Goal: Transaction & Acquisition: Download file/media

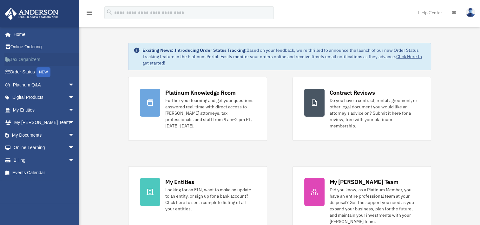
click at [33, 58] on link "Tax Organizers" at bounding box center [44, 59] width 80 height 13
click at [44, 132] on link "My Documents arrow_drop_down" at bounding box center [44, 135] width 80 height 13
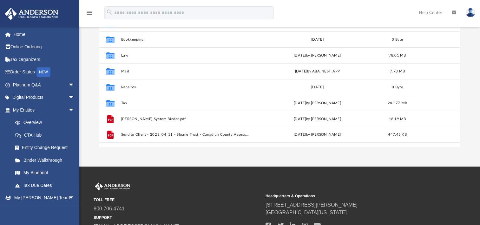
scroll to position [95, 0]
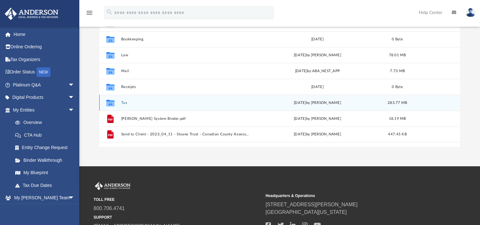
click at [113, 104] on icon "grid" at bounding box center [110, 103] width 8 height 5
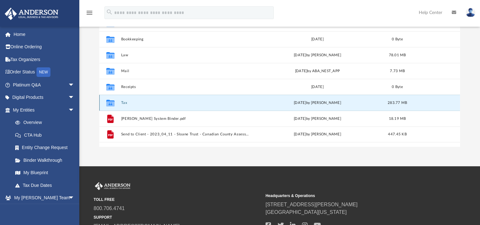
click at [113, 104] on icon "grid" at bounding box center [110, 103] width 8 height 5
click at [111, 102] on icon "grid" at bounding box center [110, 103] width 8 height 5
drag, startPoint x: 111, startPoint y: 102, endPoint x: 135, endPoint y: 103, distance: 24.1
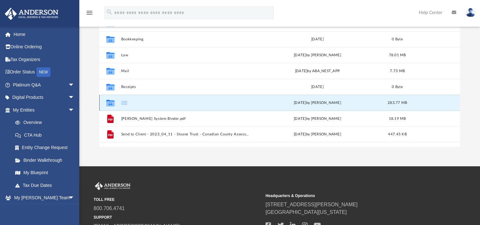
click at [135, 103] on button "Tax" at bounding box center [185, 103] width 129 height 4
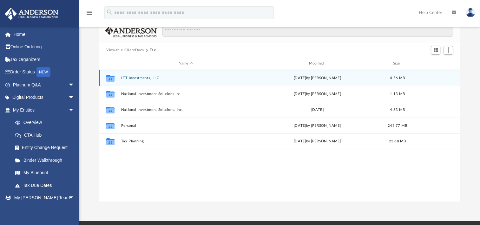
scroll to position [32, 0]
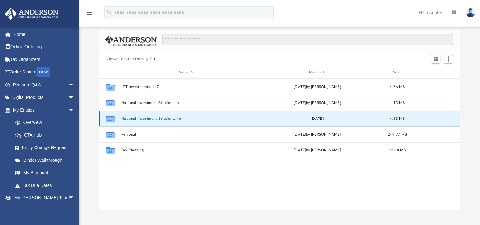
click at [156, 120] on button "National Investment Solutions, Inc." at bounding box center [185, 119] width 129 height 4
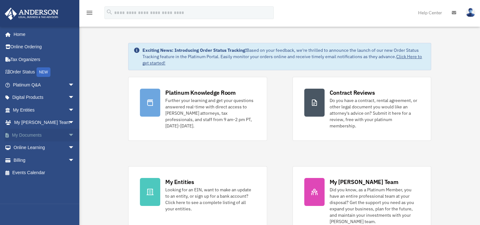
click at [29, 133] on link "My Documents arrow_drop_down" at bounding box center [44, 135] width 80 height 13
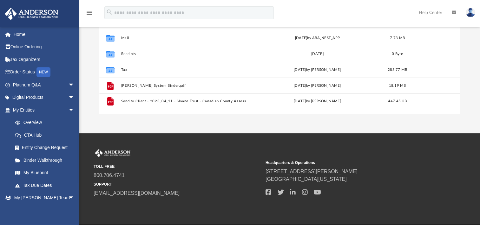
scroll to position [150, 0]
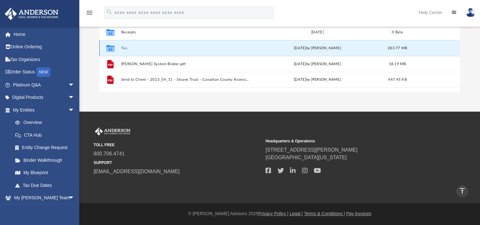
click at [124, 49] on button "Tax" at bounding box center [185, 48] width 129 height 4
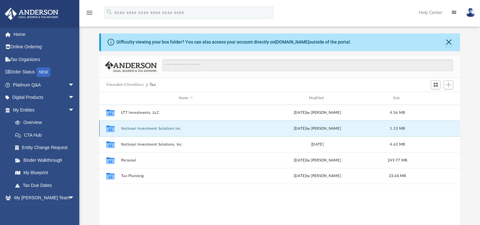
click at [149, 128] on button "National Investment Solutions Inc." at bounding box center [185, 128] width 129 height 4
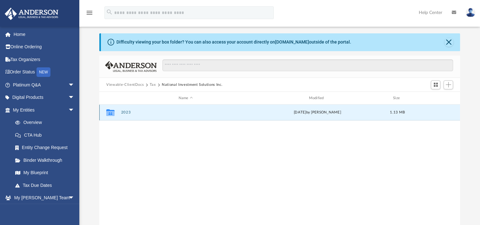
click at [124, 113] on button "2023" at bounding box center [185, 112] width 129 height 4
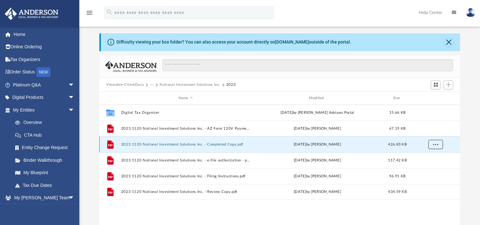
click at [434, 143] on span "More options" at bounding box center [435, 143] width 5 height 3
click at [426, 167] on li "Download" at bounding box center [430, 167] width 18 height 7
click at [152, 85] on button "···" at bounding box center [152, 85] width 4 height 6
click at [156, 96] on li "Tax" at bounding box center [156, 95] width 6 height 7
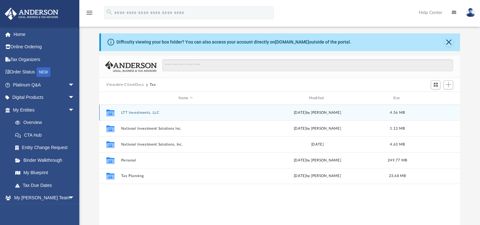
click at [150, 110] on button "LTT Investments, LLC" at bounding box center [185, 112] width 129 height 4
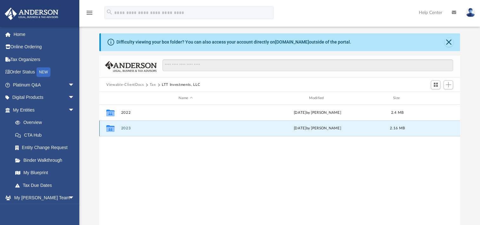
click at [127, 129] on button "2023" at bounding box center [185, 128] width 129 height 4
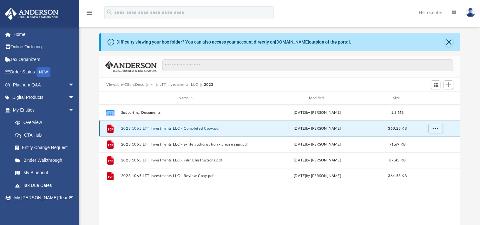
click at [180, 128] on button "2023 1065 LTT Investments LLC - Completed Copy.pdf" at bounding box center [185, 128] width 129 height 4
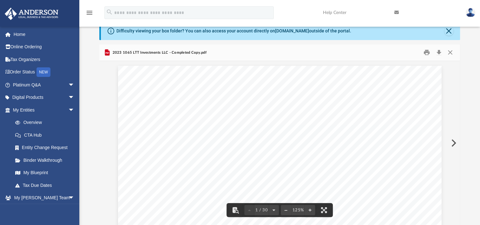
scroll to position [0, 0]
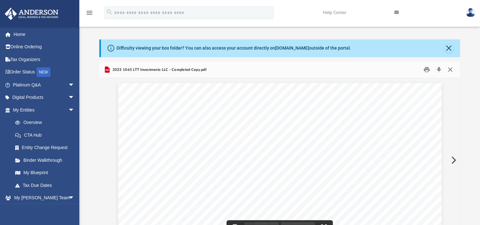
click at [451, 67] on button "Close" at bounding box center [449, 70] width 11 height 10
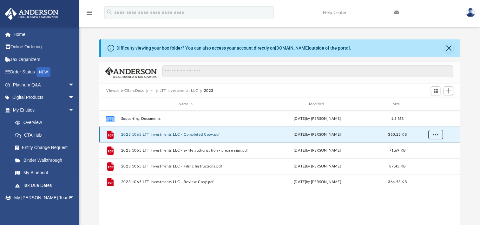
click at [437, 133] on span "More options" at bounding box center [435, 133] width 5 height 3
click at [430, 156] on li "Download" at bounding box center [430, 157] width 18 height 7
click at [150, 91] on button "···" at bounding box center [152, 91] width 4 height 6
click at [156, 101] on li "Tax" at bounding box center [156, 101] width 6 height 7
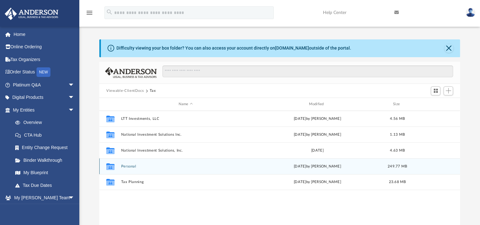
click at [130, 163] on div "Collaborated Folder Personal Wed Jul 31 2024 by Jasmine Splunge 249.77 MB" at bounding box center [279, 166] width 361 height 16
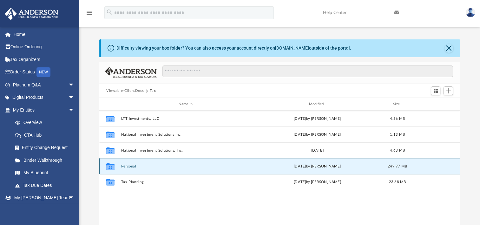
click at [131, 166] on button "Personal" at bounding box center [185, 166] width 129 height 4
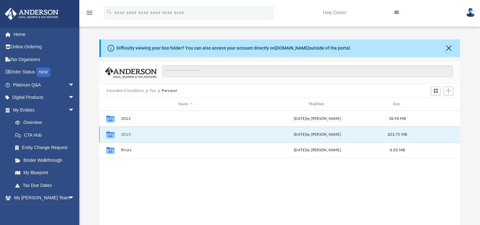
click at [126, 134] on button "2023" at bounding box center [185, 134] width 129 height 4
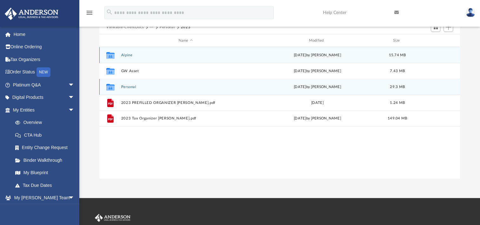
scroll to position [32, 0]
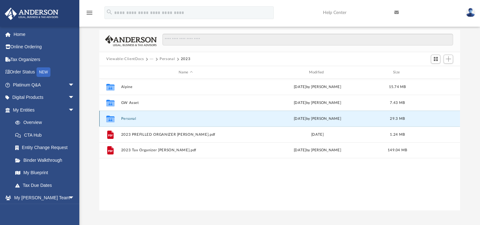
click at [130, 119] on button "Personal" at bounding box center [185, 119] width 129 height 4
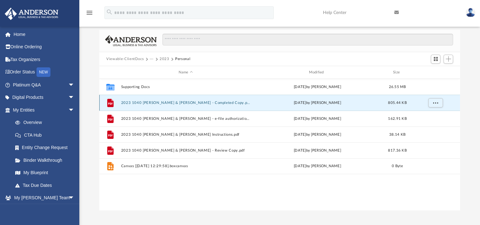
click at [158, 103] on button "2023 1040 Purcell, Jeffrey & Carrie - Completed Copy.pdf" at bounding box center [185, 103] width 129 height 4
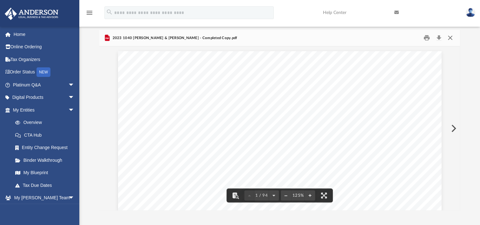
click at [452, 37] on button "Close" at bounding box center [449, 38] width 11 height 10
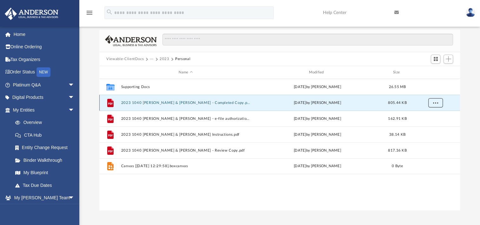
click at [437, 104] on span "More options" at bounding box center [435, 102] width 5 height 3
click at [431, 126] on li "Download" at bounding box center [430, 125] width 18 height 7
